Goal: Transaction & Acquisition: Purchase product/service

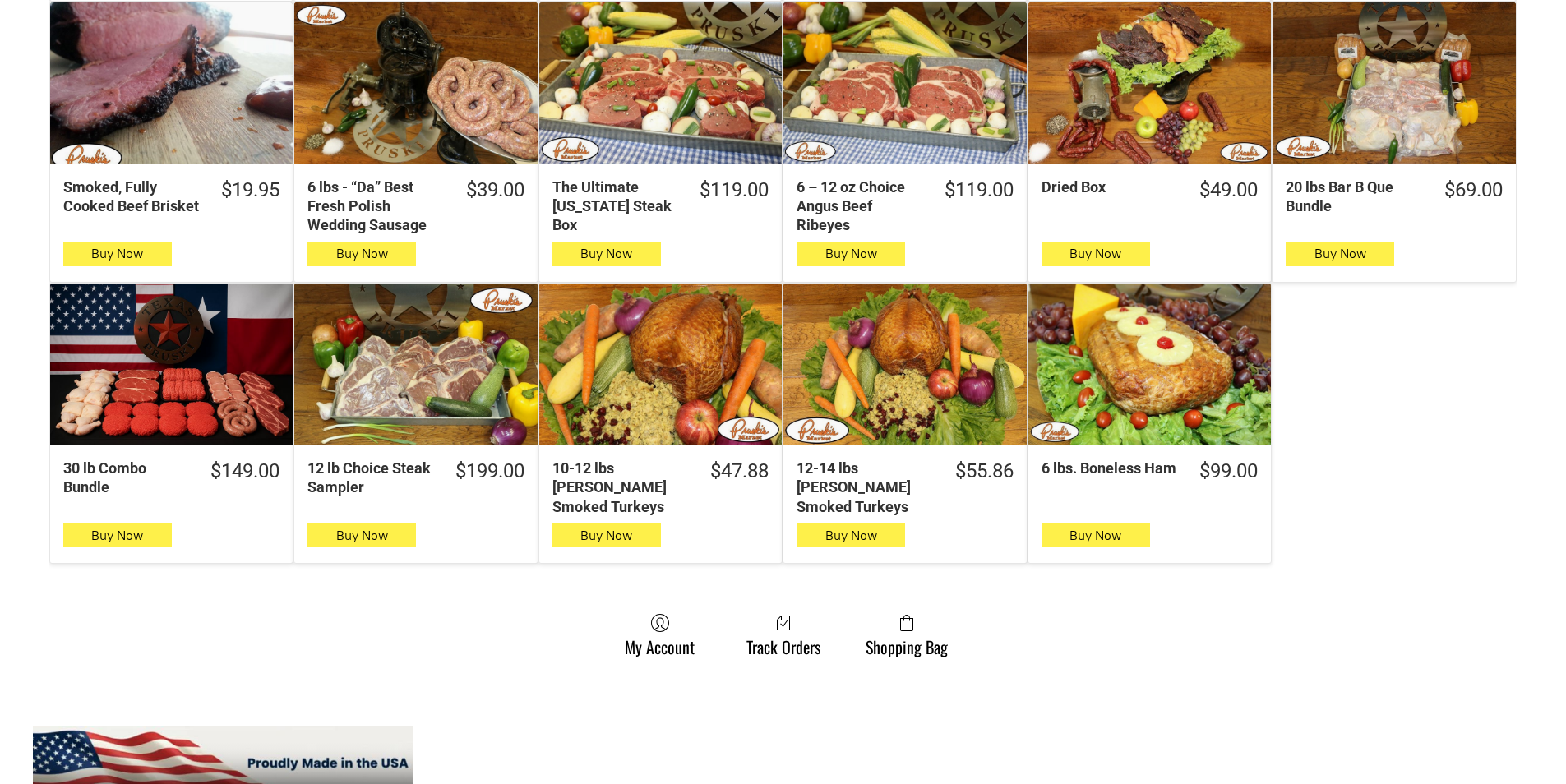
scroll to position [904, 0]
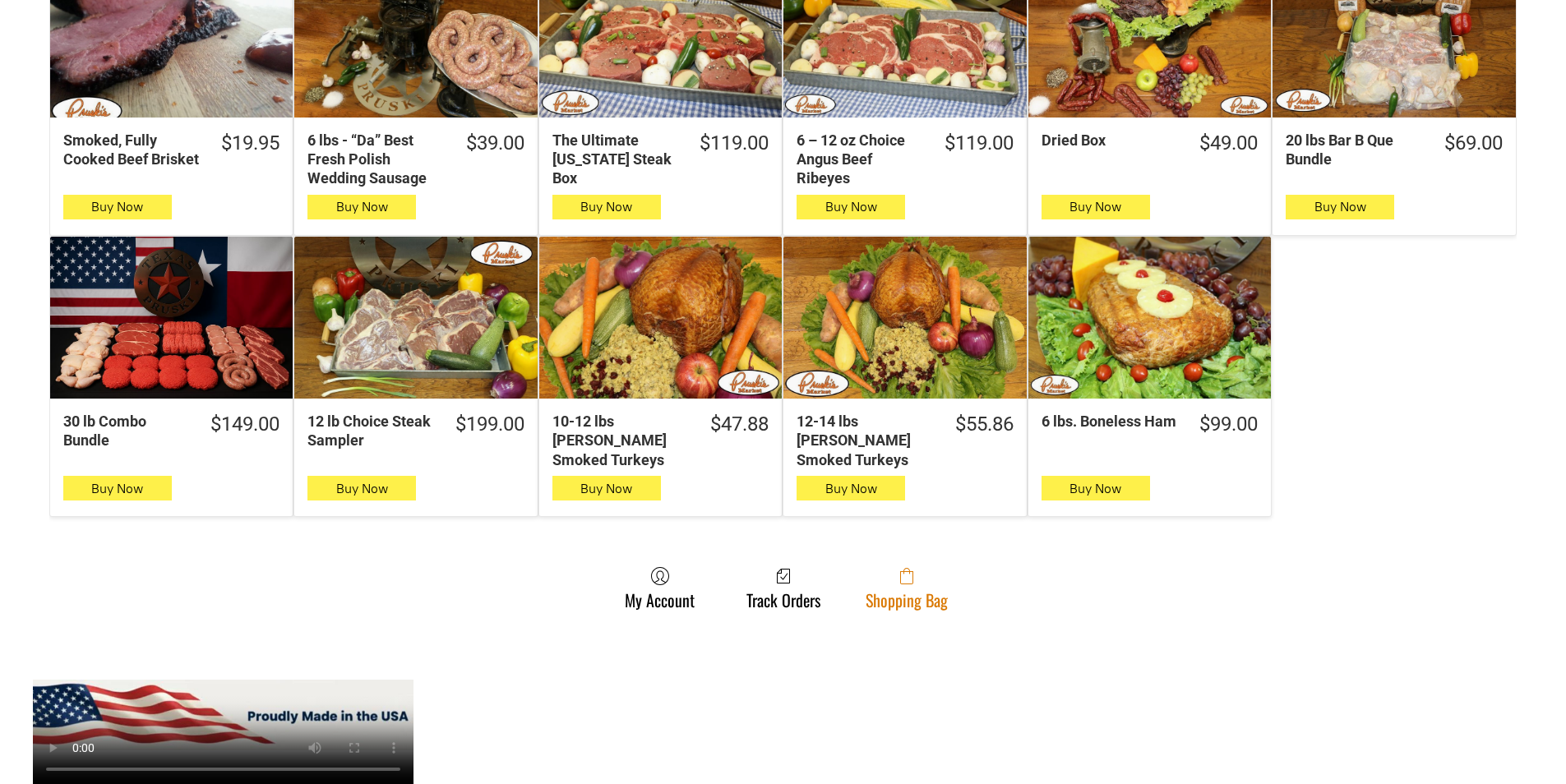
click at [876, 584] on link "Shopping Bag" at bounding box center [906, 588] width 98 height 44
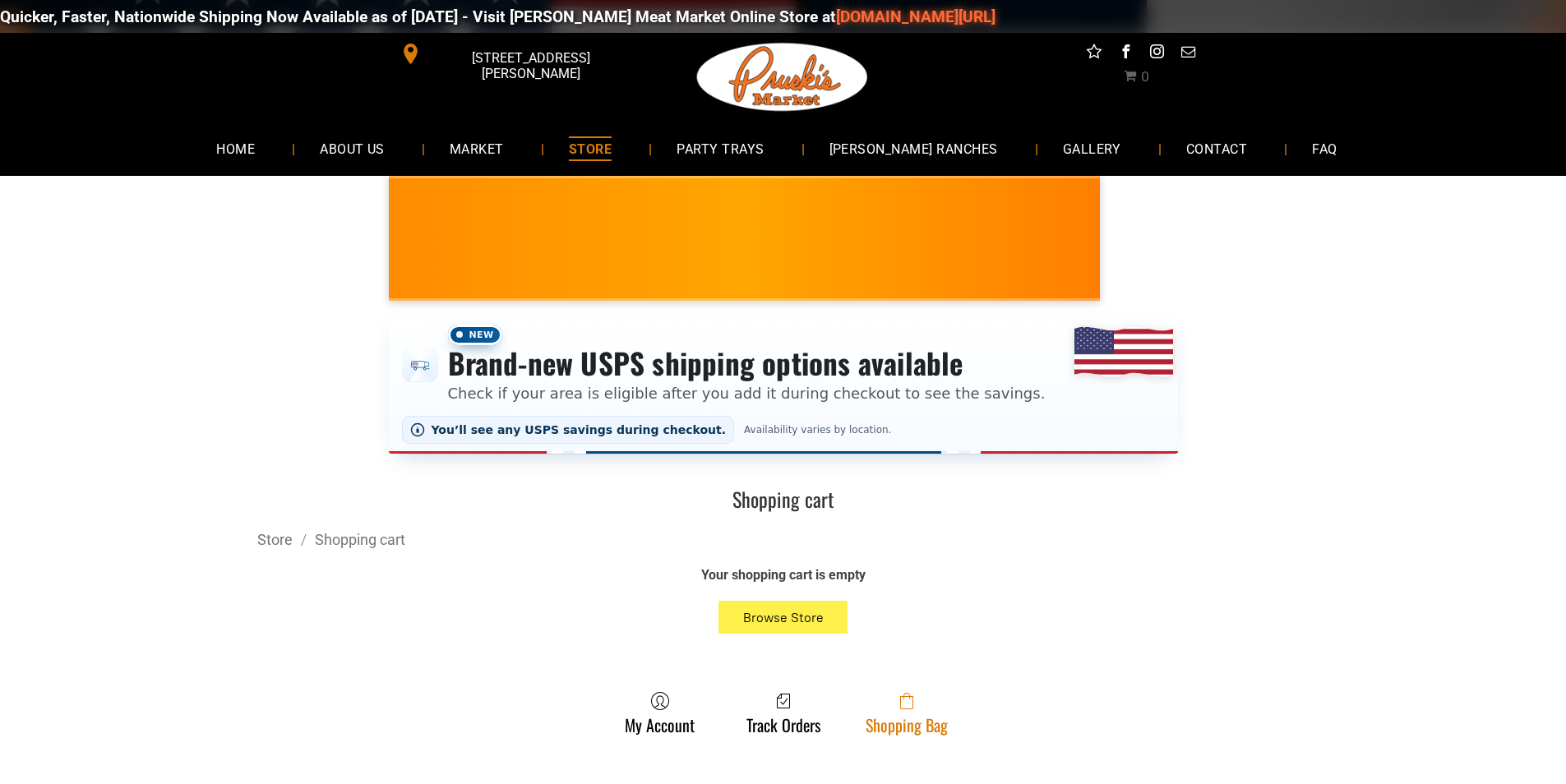
click at [891, 711] on span at bounding box center [906, 700] width 82 height 20
click at [899, 711] on span at bounding box center [906, 700] width 82 height 20
click at [881, 700] on span at bounding box center [906, 700] width 82 height 20
